Goal: Information Seeking & Learning: Learn about a topic

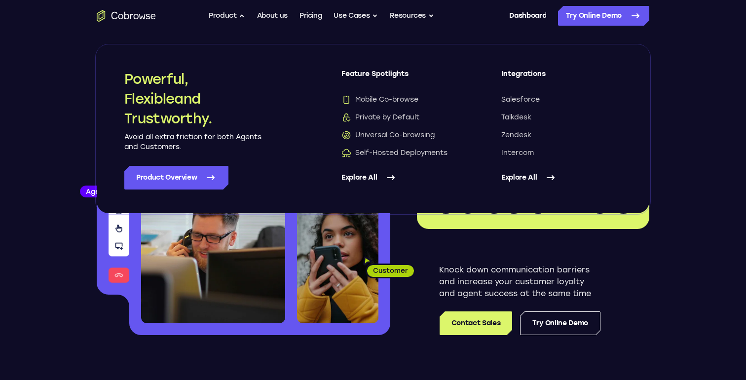
click at [379, 178] on link "Explore All" at bounding box center [401, 178] width 120 height 24
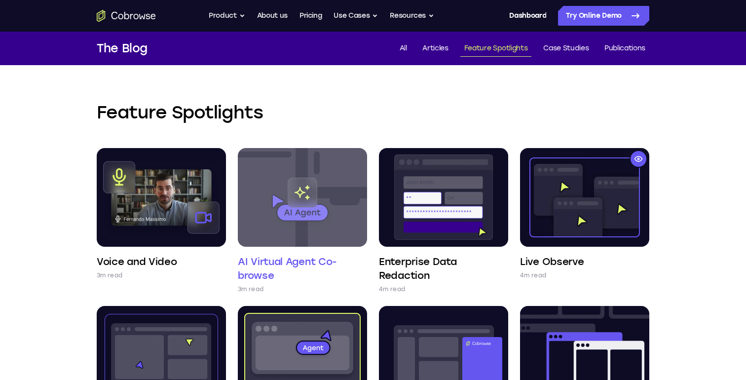
click at [305, 213] on img at bounding box center [302, 197] width 129 height 99
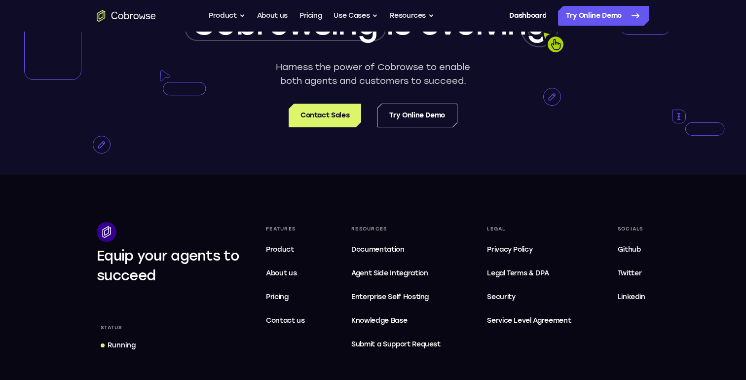
scroll to position [1634, 0]
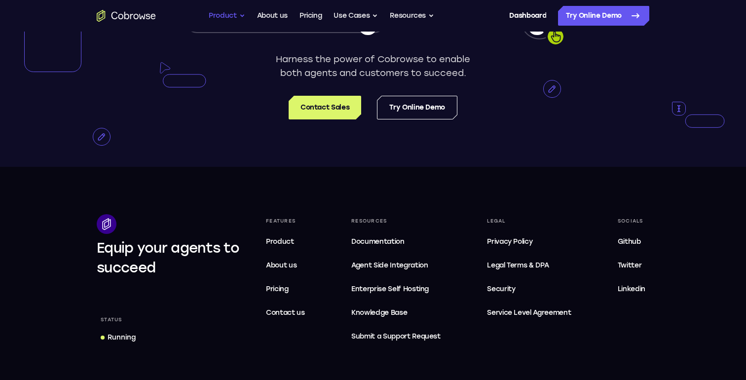
click at [227, 18] on button "Product" at bounding box center [227, 16] width 36 height 20
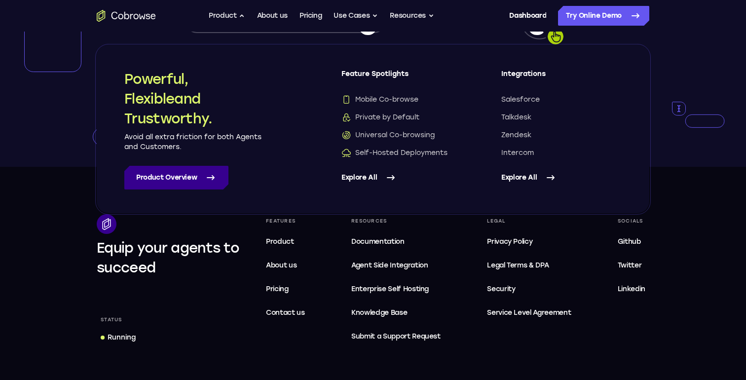
click at [204, 178] on link "Product Overview" at bounding box center [176, 178] width 104 height 24
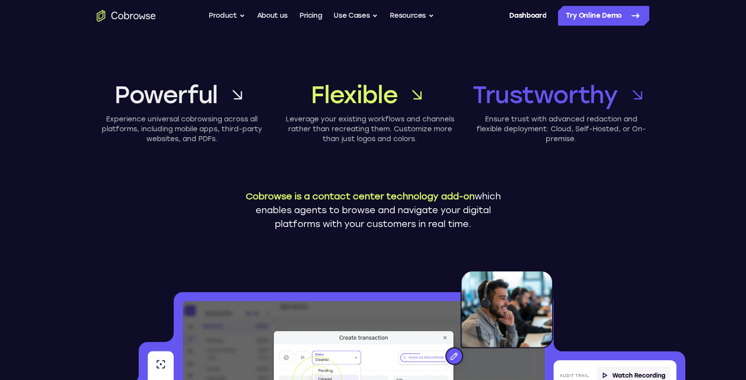
click at [124, 14] on icon "Go to the home page" at bounding box center [126, 16] width 59 height 12
